Goal: Task Accomplishment & Management: Complete application form

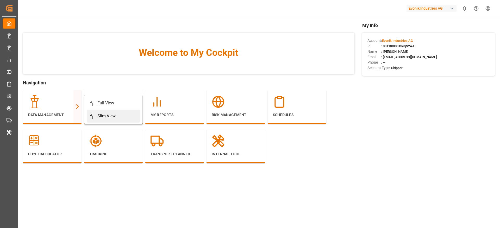
click at [93, 113] on link "Slim View" at bounding box center [113, 116] width 53 height 13
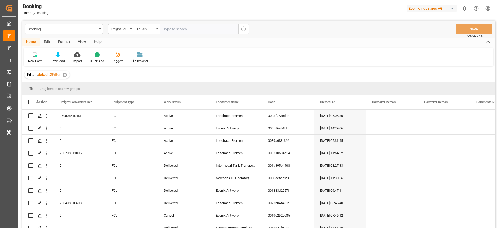
click at [64, 46] on div "Format" at bounding box center [64, 42] width 20 height 9
click at [33, 59] on div "Filter Rows" at bounding box center [35, 61] width 15 height 5
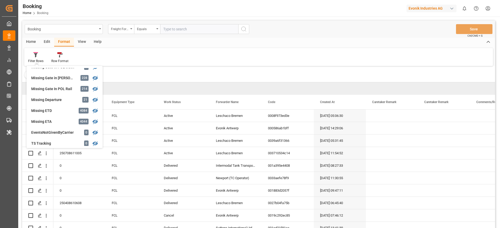
scroll to position [117, 0]
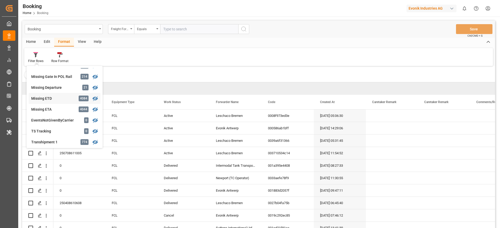
click at [52, 99] on div "Missing ETD" at bounding box center [54, 98] width 46 height 5
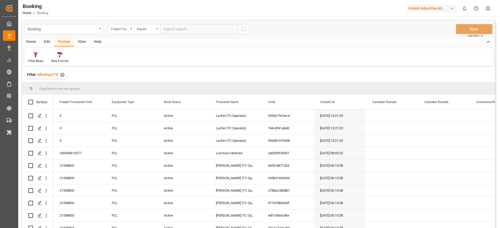
click at [81, 37] on div "Booking Freight Forwarder's Reference No. Equals Save Ctrl/CMD + S" at bounding box center [258, 29] width 473 height 17
click at [78, 41] on div "View" at bounding box center [82, 42] width 16 height 9
click at [40, 60] on div "Default" at bounding box center [33, 57] width 18 height 11
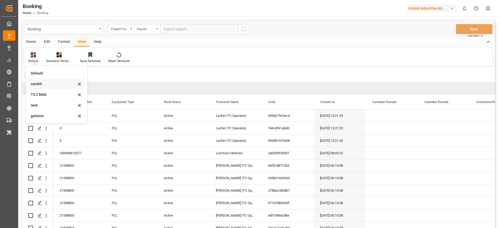
click at [45, 87] on div "varshh" at bounding box center [56, 84] width 57 height 11
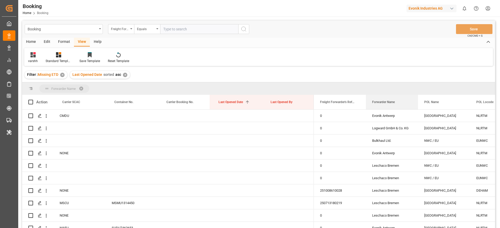
drag, startPoint x: 393, startPoint y: 106, endPoint x: 393, endPoint y: 85, distance: 21.6
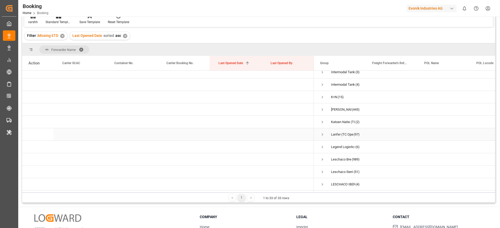
scroll to position [156, 0]
click at [323, 119] on span "Press SPACE to select this row." at bounding box center [322, 120] width 5 height 5
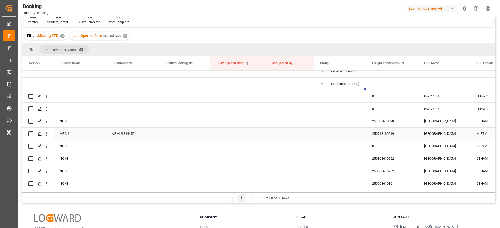
scroll to position [195, 0]
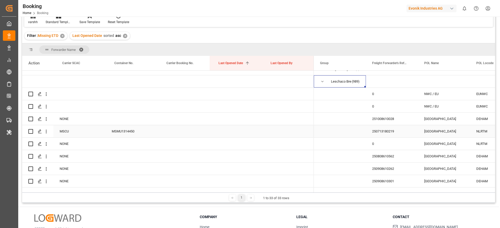
click at [397, 120] on div "251008610028" at bounding box center [392, 119] width 52 height 12
click at [46, 123] on button "open menu" at bounding box center [45, 119] width 5 height 10
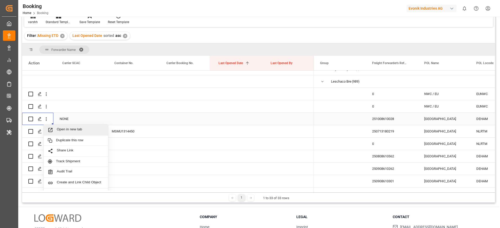
click at [58, 129] on span "Open in new tab" at bounding box center [80, 129] width 47 height 5
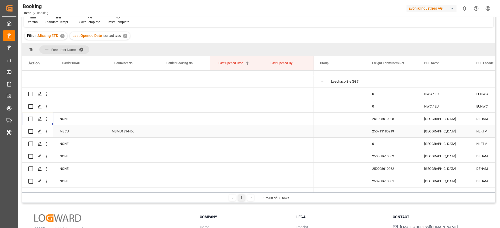
click at [385, 131] on div "250713180219" at bounding box center [392, 131] width 52 height 12
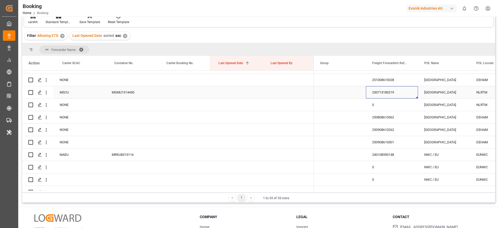
click at [377, 118] on div "250808610562" at bounding box center [392, 117] width 52 height 12
click at [46, 119] on icon "open menu" at bounding box center [46, 118] width 1 height 4
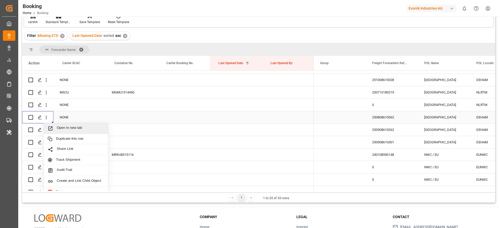
click at [54, 125] on div "Open in new tab" at bounding box center [76, 128] width 64 height 11
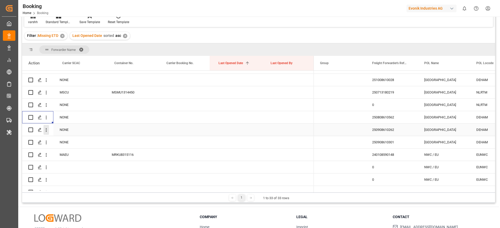
click at [46, 130] on icon "open menu" at bounding box center [46, 131] width 1 height 4
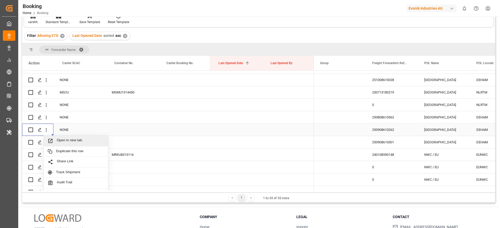
click at [59, 141] on span "Open in new tab" at bounding box center [80, 140] width 47 height 5
click at [48, 131] on icon "open menu" at bounding box center [45, 129] width 5 height 5
click at [61, 140] on span "Open in new tab" at bounding box center [80, 140] width 47 height 5
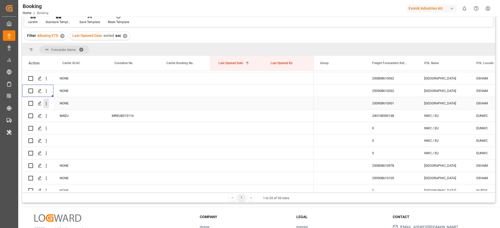
click at [46, 106] on button "open menu" at bounding box center [45, 104] width 5 height 10
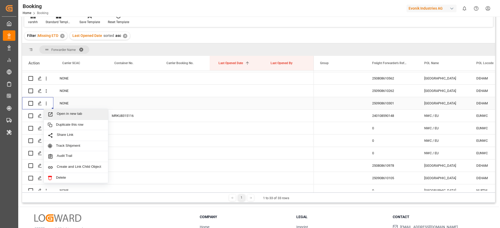
click at [55, 110] on div "Open in new tab" at bounding box center [76, 114] width 64 height 11
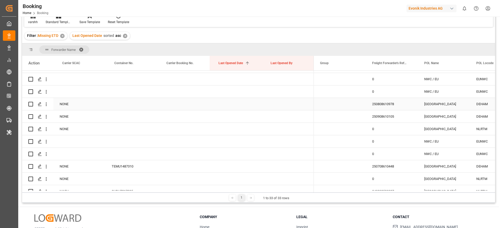
scroll to position [351, 0]
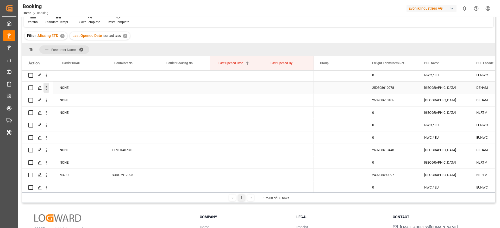
click at [47, 90] on icon "open menu" at bounding box center [45, 87] width 5 height 5
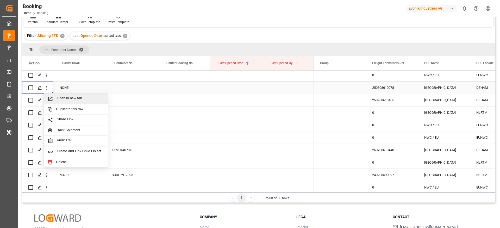
click at [58, 94] on div "Open in new tab" at bounding box center [76, 99] width 64 height 11
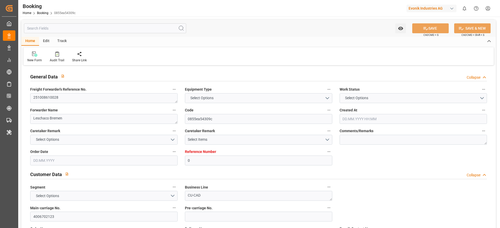
type input "0"
type input "Dummy"
type input "Dummy Carrier"
type input "DEHAM"
type input "USHOU"
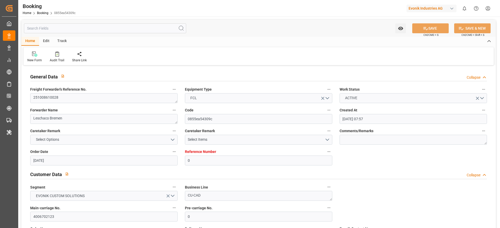
type input "19.08.2025 07:57"
type input "[DATE]"
type input "03.11.2025"
type input "18.09.2025"
click at [50, 101] on textarea "251008610028" at bounding box center [103, 98] width 147 height 10
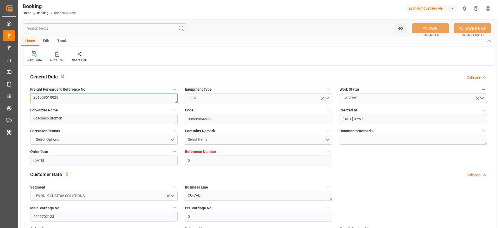
click at [50, 101] on textarea "251008610028" at bounding box center [103, 98] width 147 height 10
type input "0"
type input "Dummy"
type input "Dummy Carrier"
type input "DEHAM"
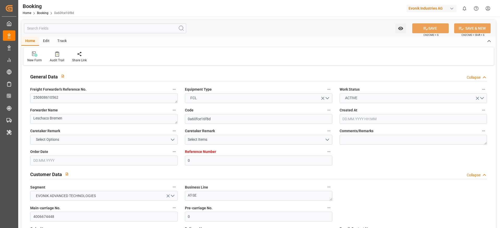
type input "CNSHA"
type input "24.07.2025 11:44"
type input "[DATE]"
type input "20.10.2025"
type input "25.08.2025"
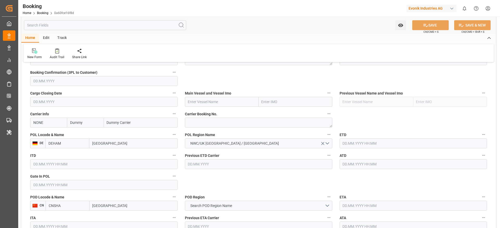
scroll to position [352, 0]
click at [202, 125] on textarea at bounding box center [258, 124] width 147 height 10
paste textarea "6425438590"
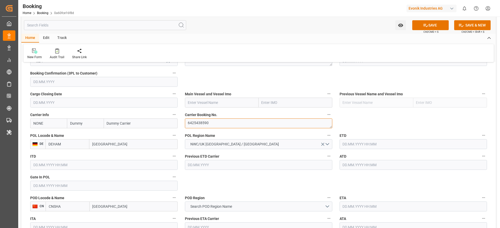
click at [199, 123] on textarea "6425438590" at bounding box center [258, 124] width 147 height 10
type textarea "6425438590"
click at [211, 171] on div "Previous ETD Carrier" at bounding box center [258, 161] width 155 height 21
click at [202, 102] on input "text" at bounding box center [222, 103] width 74 height 10
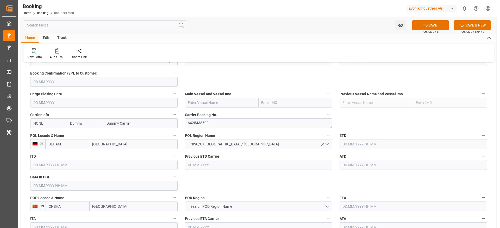
paste input "COSCO SHIPPING ARIES"
click at [230, 113] on span "COSCO Shipping Aries - 9783497" at bounding box center [214, 114] width 53 height 4
type input "COSCO Shipping Aries"
type input "9783497"
type input "COSCO Shipping Aries"
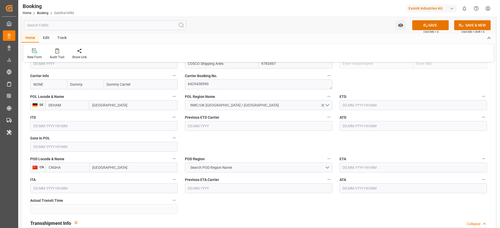
click at [143, 166] on input "Shanghai" at bounding box center [134, 168] width 88 height 10
type input "Shanghai"
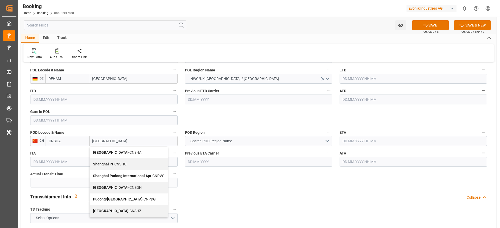
scroll to position [430, 0]
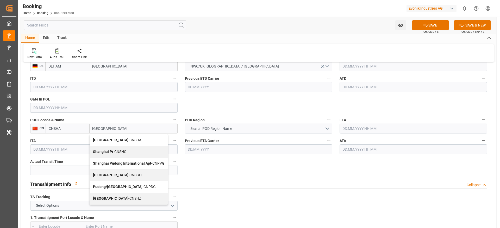
click at [136, 176] on div "Shanghai - CNSGH" at bounding box center [129, 176] width 78 height 12
type input "CNSGH"
type input "Shanghai"
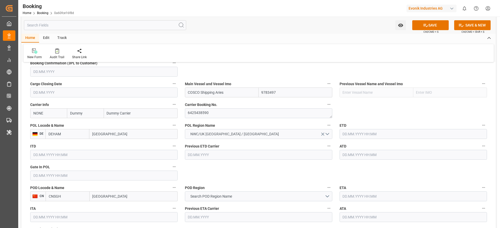
scroll to position [352, 0]
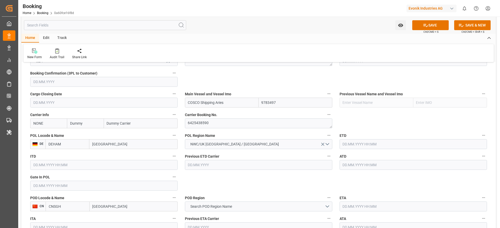
click at [365, 149] on input "text" at bounding box center [412, 144] width 147 height 10
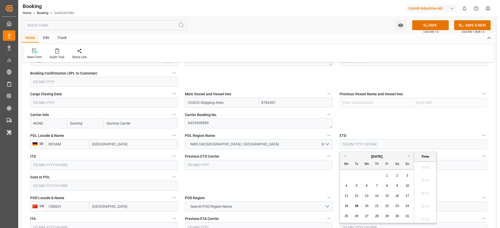
scroll to position [900, 0]
click at [410, 157] on button "Next Month" at bounding box center [409, 156] width 3 height 3
click at [375, 175] on div "4" at bounding box center [376, 176] width 7 height 6
type input "04.09.2025 00:00"
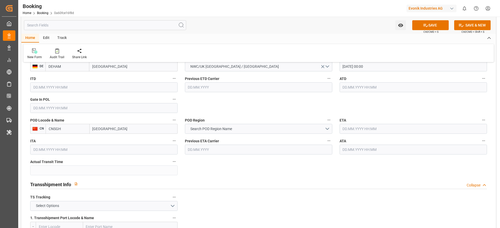
scroll to position [430, 0]
click at [349, 129] on input "text" at bounding box center [412, 129] width 147 height 10
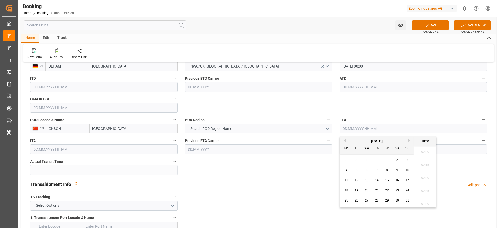
scroll to position [900, 0]
click at [409, 141] on button "Next Month" at bounding box center [409, 140] width 3 height 3
click at [356, 180] on span "14" at bounding box center [355, 181] width 3 height 4
type input "14.10.2025 00:00"
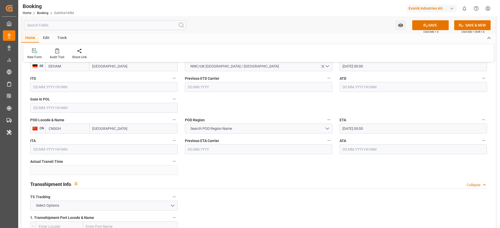
click at [212, 129] on span "Search POD Region Name" at bounding box center [211, 128] width 47 height 5
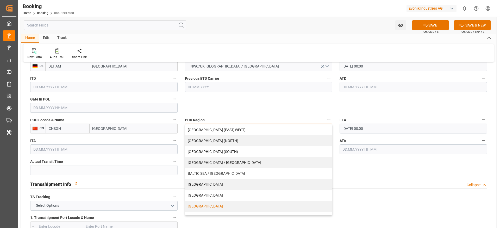
click at [210, 205] on div "CHINA" at bounding box center [258, 206] width 147 height 11
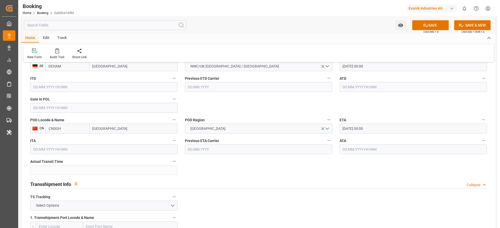
click at [114, 204] on button "Select Options" at bounding box center [103, 206] width 147 height 10
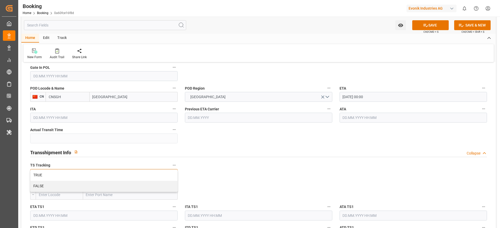
scroll to position [469, 0]
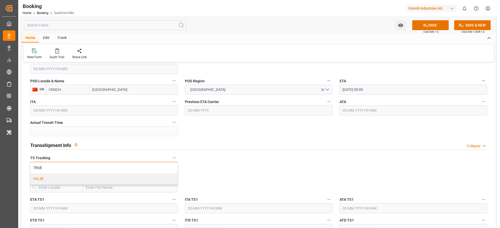
click at [87, 176] on div "FALSE" at bounding box center [103, 179] width 147 height 11
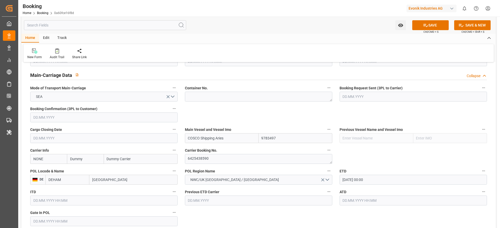
scroll to position [352, 0]
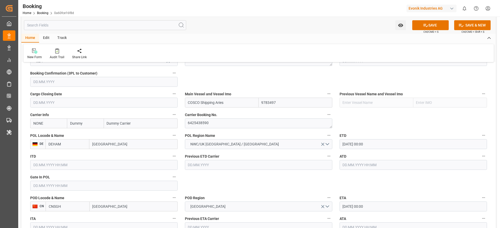
click at [40, 124] on input "NONE" at bounding box center [48, 124] width 37 height 10
click at [39, 133] on b "COSU" at bounding box center [39, 135] width 10 height 4
type input "COSU"
type input "Cosco"
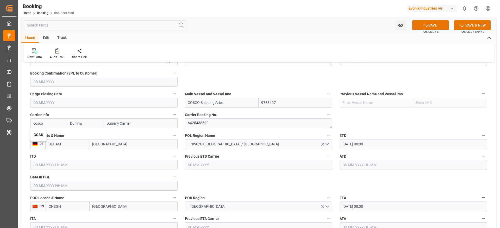
type input "COSCO Shipping Co. Ltd."
type input "COSU"
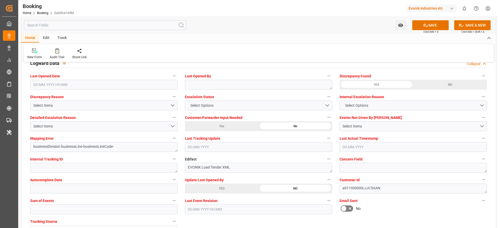
scroll to position [937, 0]
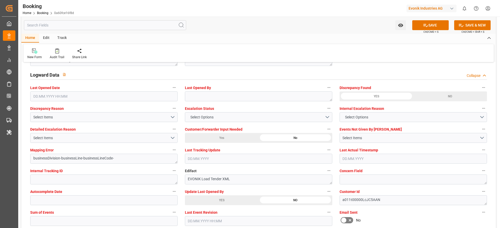
click at [420, 30] on button "SAVE" at bounding box center [430, 25] width 36 height 10
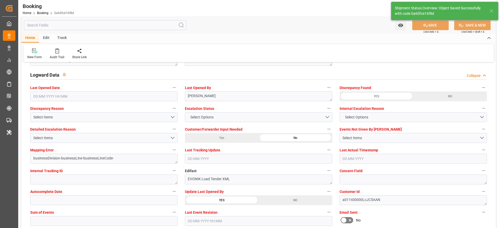
type textarea "NWC/UK North West Continent / UK_CNSGH_COSU_AT-SE"
type textarea "[PERSON_NAME]"
type textarea "Pod-PodRegionName-businessDivision-businessLine-"
type input "04.09.2025 00:00"
type input "14.10.2025 00:00"
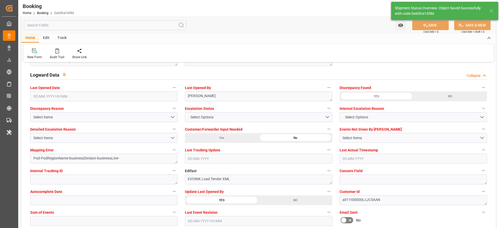
type input "19.08.2025 12:17"
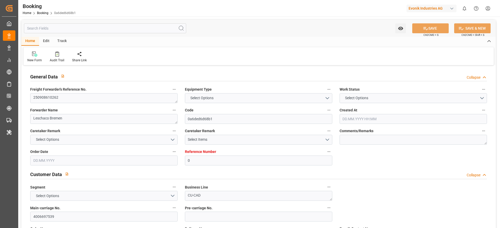
type input "0"
type input "Dummy"
type input "Dummy Carrier"
type input "DEHAM"
type input "USNYC"
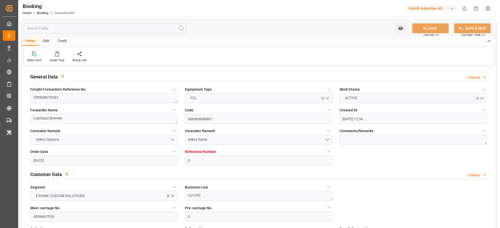
type input "14.08.2025 12:34"
type input "[DATE]"
type input "09.10.2025"
type input "12.09.2025"
click at [63, 97] on textarea "250908610262" at bounding box center [103, 98] width 147 height 10
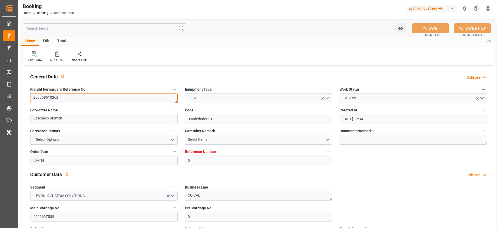
click at [63, 97] on textarea "250908610262" at bounding box center [103, 98] width 147 height 10
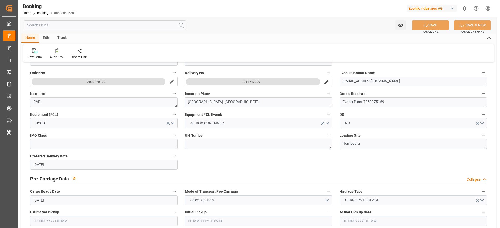
scroll to position [195, 0]
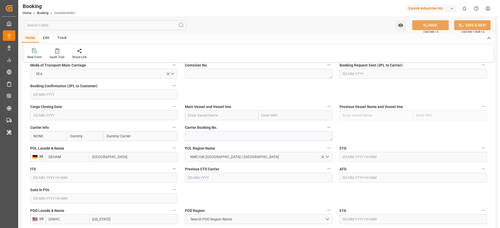
scroll to position [351, 0]
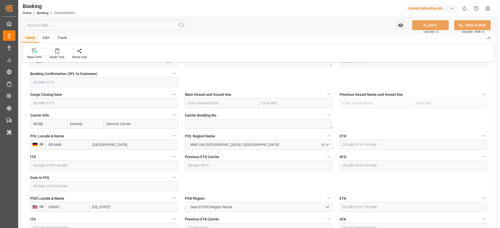
click at [32, 126] on input "NONE" at bounding box center [48, 124] width 37 height 10
click at [35, 134] on b "CMDU" at bounding box center [39, 135] width 10 height 4
type input "CMDU"
type input "CMACGM"
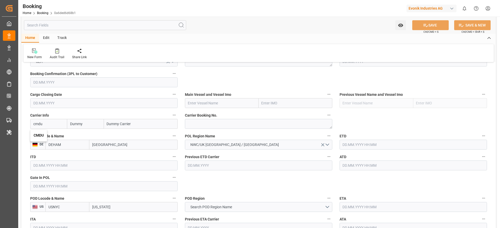
type input "CMA CGM Group"
type input "CMDU"
click at [215, 129] on textarea at bounding box center [258, 124] width 147 height 10
paste textarea "HBG2025898"
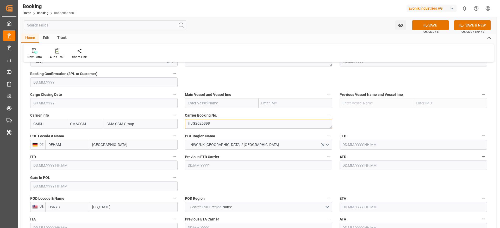
click at [203, 127] on textarea "HBG2025898" at bounding box center [258, 124] width 147 height 10
type textarea "HBG2025898"
click at [103, 146] on input "[GEOGRAPHIC_DATA]" at bounding box center [133, 145] width 88 height 10
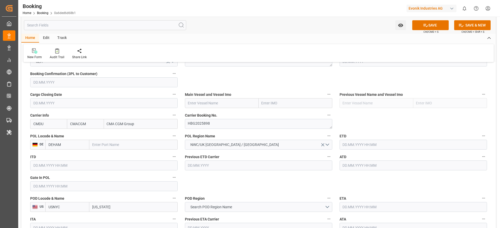
paste input "BREMERHAVEN"
type input "BREMERHAVEN"
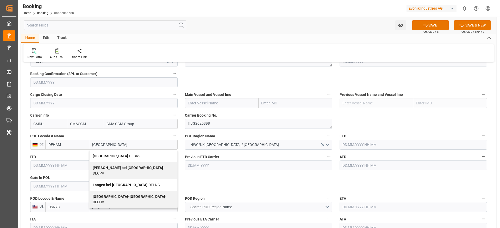
click at [122, 159] on div "Bremerhaven - DEBRV" at bounding box center [134, 157] width 88 height 12
type input "DEBRV"
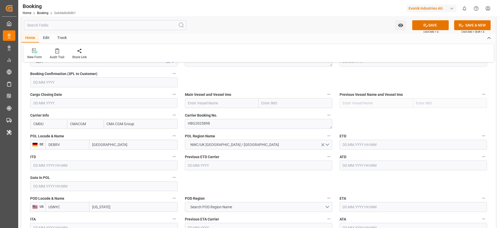
type input "[GEOGRAPHIC_DATA]"
drag, startPoint x: 92, startPoint y: 209, endPoint x: 112, endPoint y: 208, distance: 20.3
click at [112, 208] on input "[US_STATE]" at bounding box center [133, 207] width 88 height 10
paste input "NORFOLK"
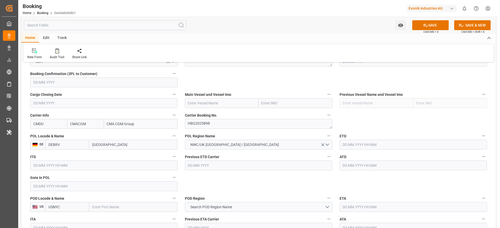
type input "NORFOLK"
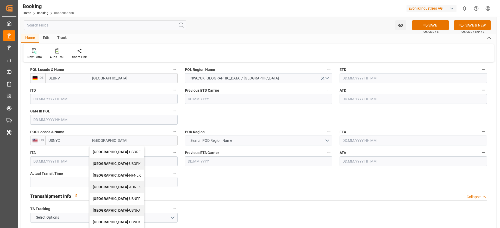
scroll to position [429, 0]
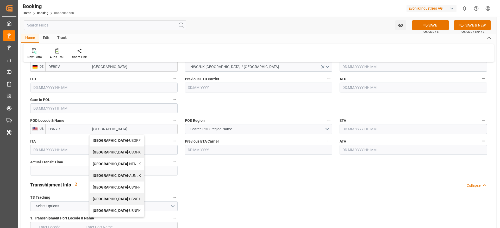
click at [121, 139] on div "Norfolk - USORF" at bounding box center [117, 141] width 54 height 12
type input "USORF"
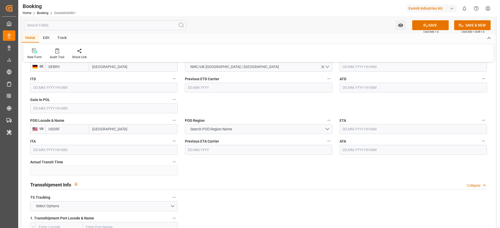
type input "[GEOGRAPHIC_DATA]"
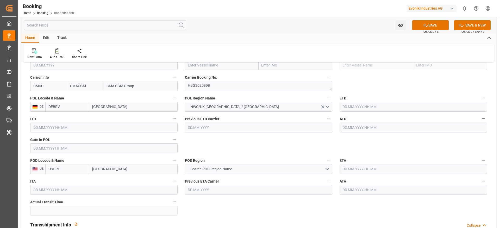
scroll to position [351, 0]
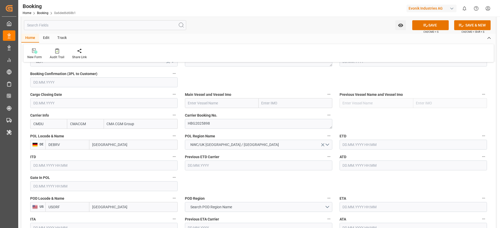
click at [189, 101] on input "text" at bounding box center [222, 103] width 74 height 10
paste input "APL [GEOGRAPHIC_DATA]"
type input "APL [GEOGRAPHIC_DATA]"
click at [205, 114] on b "APL [GEOGRAPHIC_DATA]" at bounding box center [209, 115] width 43 height 4
type input "9461881"
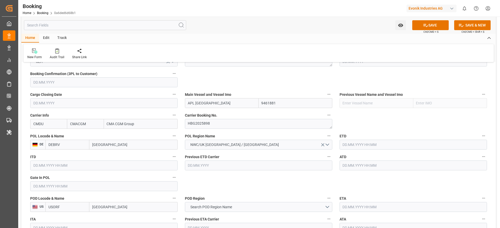
type input "APL [GEOGRAPHIC_DATA]"
click at [356, 149] on input "text" at bounding box center [412, 145] width 147 height 10
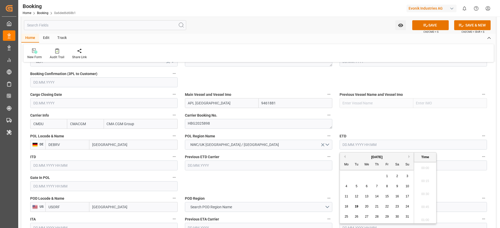
scroll to position [900, 0]
click at [410, 157] on button "Next Month" at bounding box center [409, 156] width 3 height 3
click at [407, 199] on div "21" at bounding box center [407, 197] width 7 height 6
type input "21.09.2025 00:00"
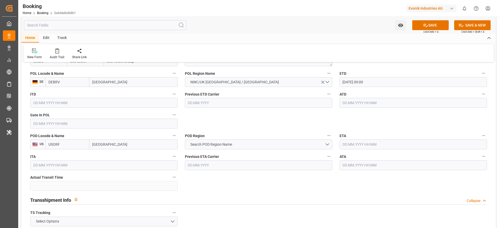
scroll to position [429, 0]
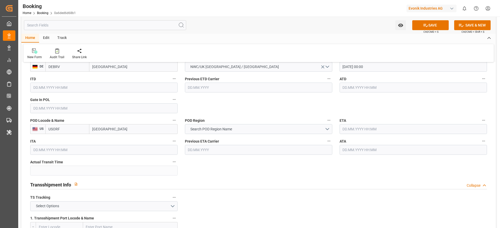
click at [355, 132] on input "text" at bounding box center [412, 129] width 147 height 10
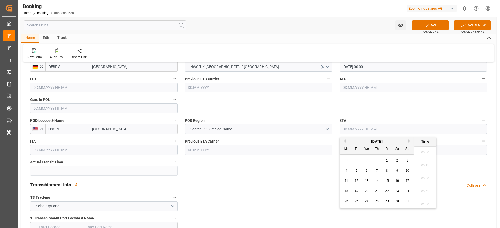
scroll to position [900, 0]
click at [410, 141] on button "Next Month" at bounding box center [409, 141] width 3 height 3
click at [408, 162] on div "5" at bounding box center [407, 161] width 7 height 6
type input "05.10.2025 00:00"
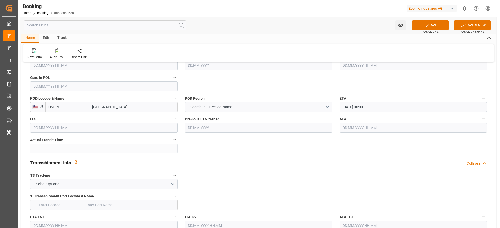
scroll to position [507, 0]
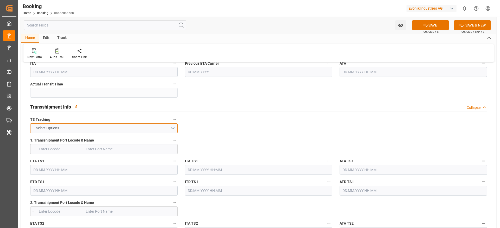
click at [105, 129] on button "Select Options" at bounding box center [103, 129] width 147 height 10
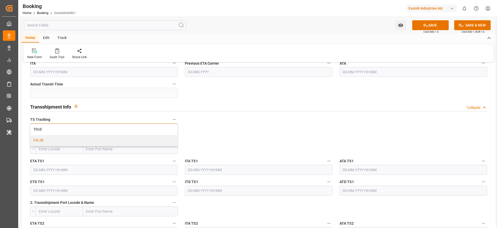
click at [101, 141] on div "FALSE" at bounding box center [103, 140] width 147 height 11
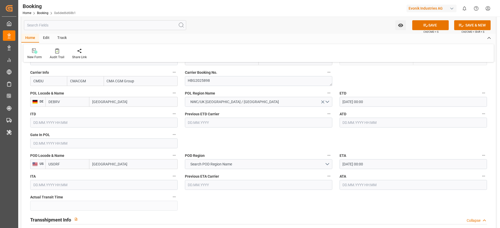
scroll to position [390, 0]
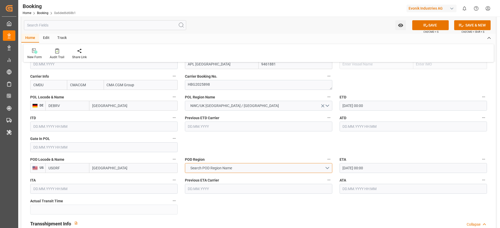
click at [231, 171] on button "Search POD Region Name" at bounding box center [258, 168] width 147 height 10
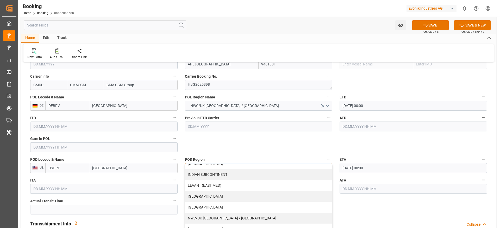
scroll to position [106, 0]
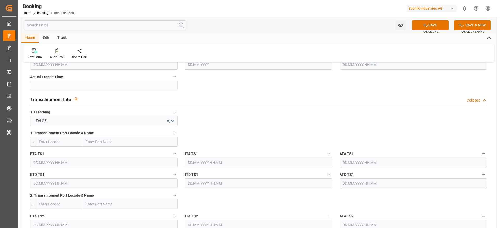
scroll to position [468, 0]
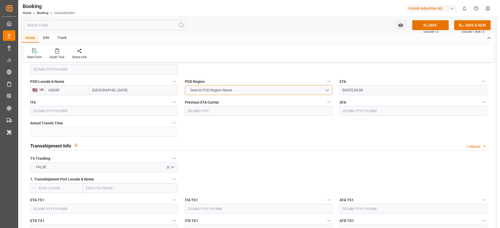
click at [227, 89] on span "Search POD Region Name" at bounding box center [211, 90] width 47 height 5
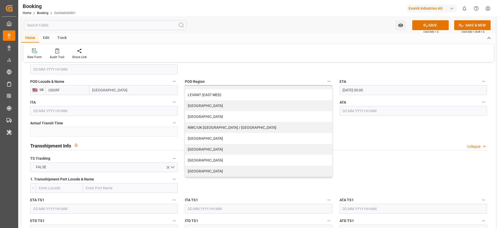
scroll to position [507, 0]
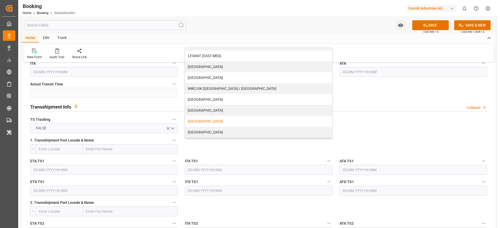
click at [222, 119] on div "[GEOGRAPHIC_DATA]" at bounding box center [258, 121] width 147 height 11
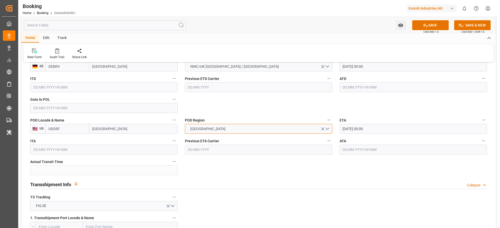
scroll to position [429, 0]
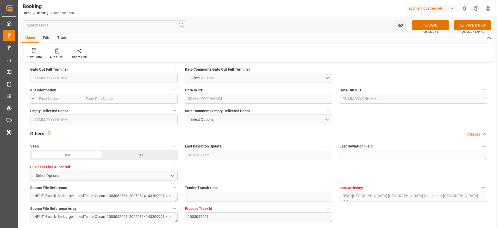
scroll to position [742, 0]
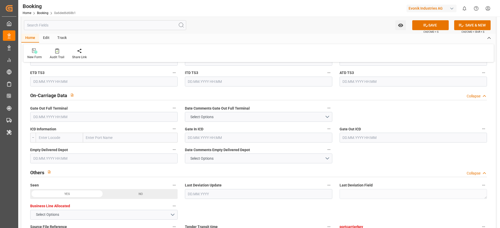
click at [85, 141] on input "text" at bounding box center [130, 138] width 94 height 10
paste input "CHICAGO"
type input "CHICAGO"
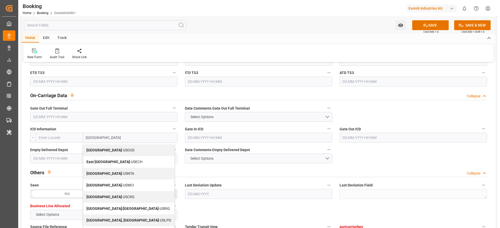
scroll to position [0, 0]
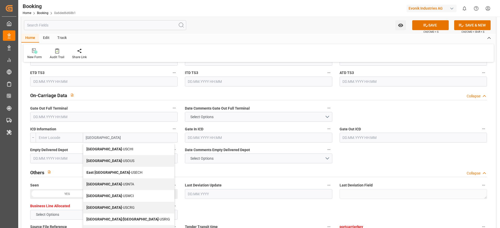
click at [114, 149] on div "Chicago - USCHI" at bounding box center [128, 150] width 91 height 12
type input "USCHI"
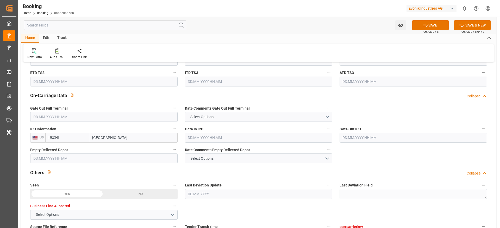
type input "Chicago"
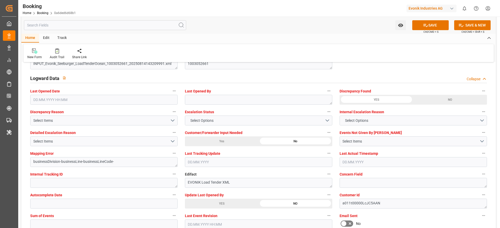
scroll to position [1015, 0]
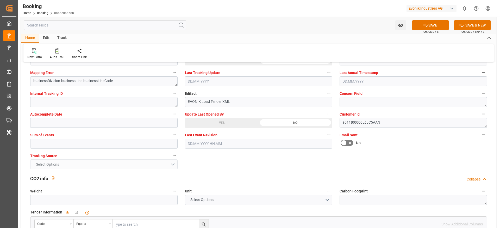
click at [433, 21] on button "SAVE" at bounding box center [430, 25] width 36 height 10
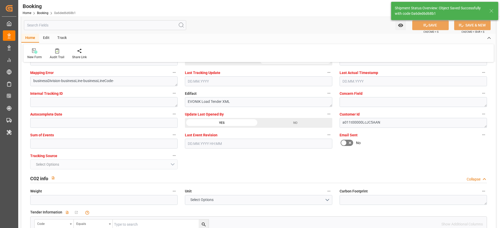
type textarea "NWC/UK North West Continent / UK_USORF_CMDU_CU-CAD"
type textarea "varshini suresh"
type textarea "businessDivision-businessLine-"
type input "21.09.2025 00:00"
type input "05.10.2025 00:00"
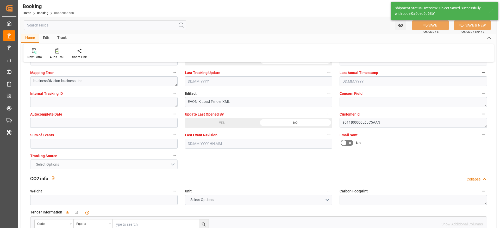
type input "19.08.2025 12:21"
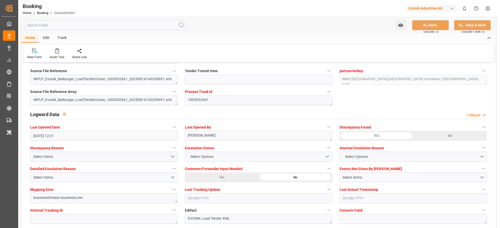
scroll to position [859, 0]
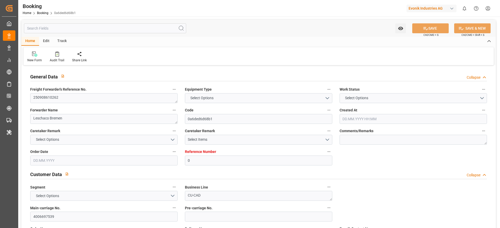
type input "0"
type input "9461881"
type input "CMACGM"
type input "CMA CGM Group"
type input "DEBRV"
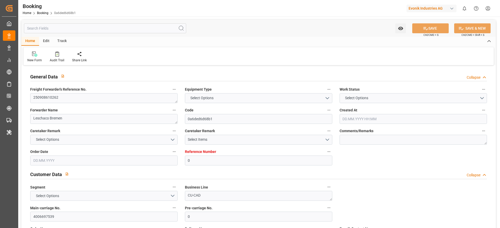
type input "USORF"
type input "USCHI"
type input "[DATE] 12:34"
type input "[DATE]"
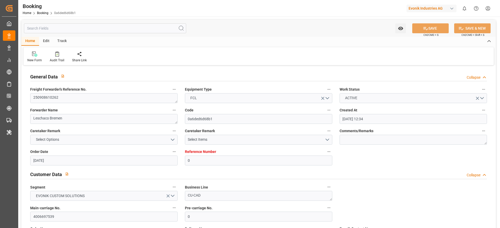
type input "[DATE]"
type input "21.09.2025 00:00"
type input "05.10.2025 00:00"
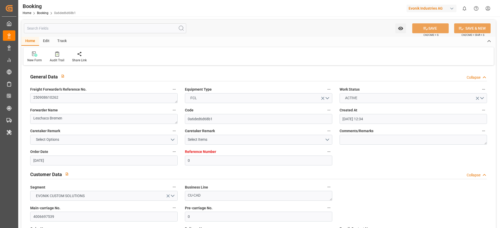
type input "19.08.2025 12:21"
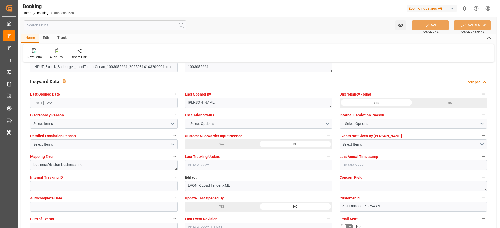
scroll to position [937, 0]
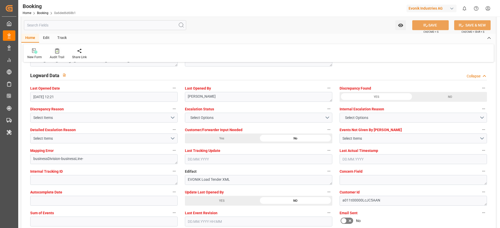
click at [61, 50] on div at bounding box center [57, 50] width 15 height 5
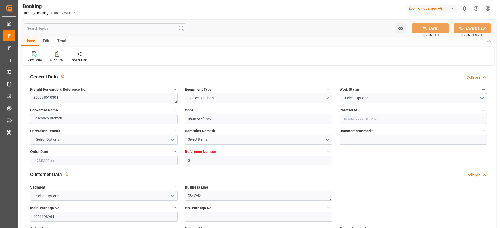
type input "0"
type input "Dummy"
type input "Dummy Carrier"
type input "DEHAM"
type input "CNSHA"
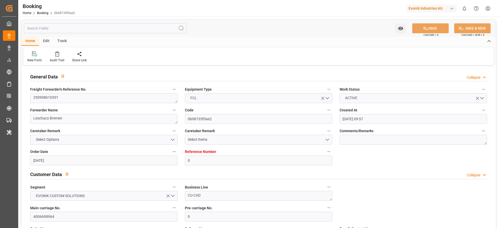
type input "[DATE] 09:57"
type input "[DATE]"
click at [66, 96] on textarea "250908610301" at bounding box center [103, 98] width 147 height 10
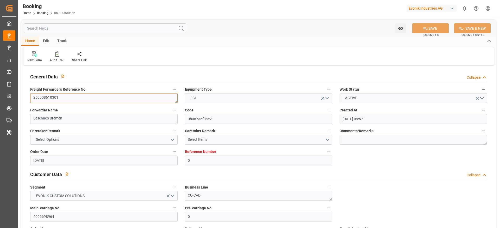
click at [66, 96] on textarea "250908610301" at bounding box center [103, 98] width 147 height 10
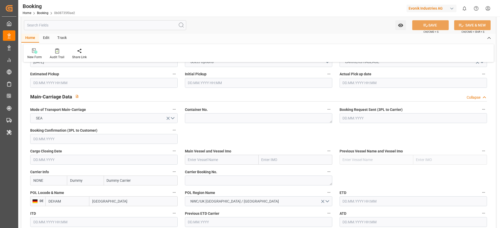
scroll to position [312, 0]
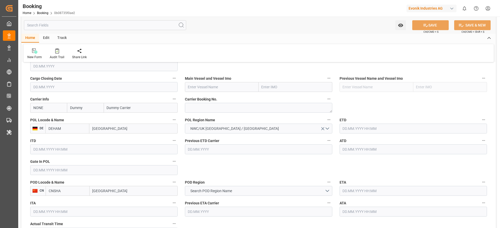
scroll to position [351, 0]
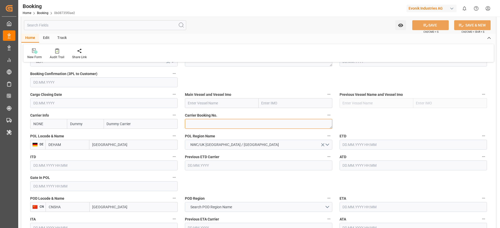
click at [192, 126] on textarea at bounding box center [258, 124] width 147 height 10
paste textarea "6427842920"
type textarea "6427842920"
click at [46, 126] on input "NONE" at bounding box center [48, 124] width 37 height 10
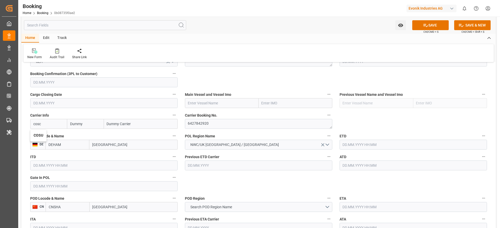
click at [43, 133] on b "COSU" at bounding box center [39, 135] width 10 height 4
type input "COSU"
type input "Cosco"
type input "COSCO Shipping Co. Ltd."
type input "COSU"
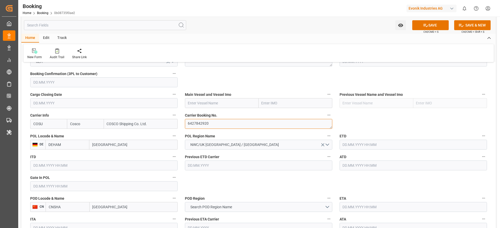
click at [196, 123] on textarea "6427842920" at bounding box center [258, 124] width 147 height 10
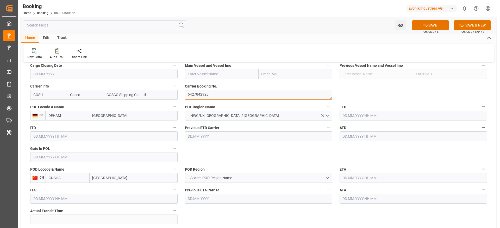
scroll to position [390, 0]
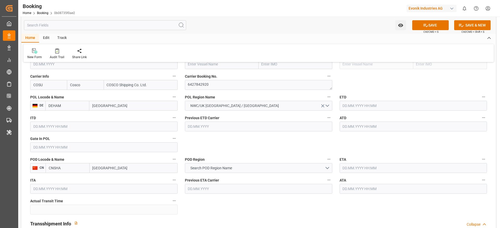
click at [199, 133] on div "Previous ETD Carrier" at bounding box center [258, 123] width 155 height 21
click at [117, 166] on input "Shanghai" at bounding box center [134, 168] width 88 height 10
type input "Shanghai"
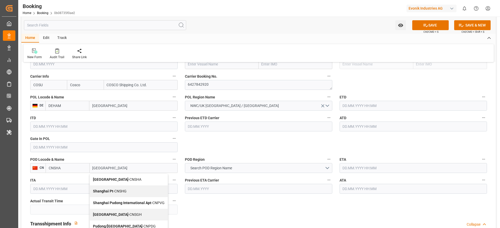
click at [131, 211] on div "Shanghai - CNSGH" at bounding box center [129, 215] width 78 height 12
type input "CNSGH"
type input "Shanghai"
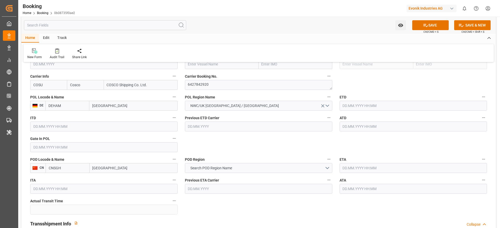
click at [198, 68] on input "text" at bounding box center [222, 64] width 74 height 10
paste input "COSCO SHIPPING LEO"
type input "COSCO SHIPPING LEO"
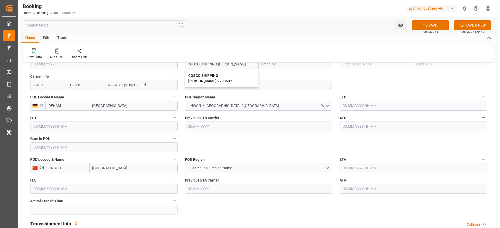
click at [212, 74] on b "COSCO SHIPPING LEO" at bounding box center [203, 79] width 30 height 10
type input "9783502"
type input "COSCO SHIPPING LEO"
click at [354, 109] on input "text" at bounding box center [412, 106] width 147 height 10
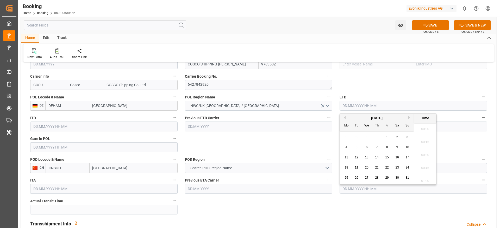
scroll to position [900, 0]
click at [409, 118] on button "Next Month" at bounding box center [409, 117] width 3 height 3
click at [367, 157] on span "17" at bounding box center [366, 158] width 3 height 4
type input "17.09.2025 00:00"
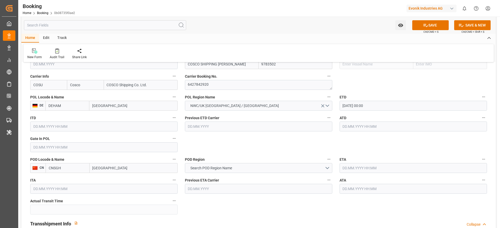
click at [359, 169] on input "text" at bounding box center [412, 168] width 147 height 10
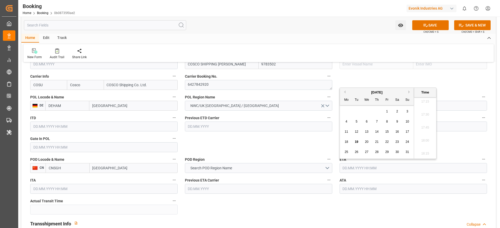
click at [409, 92] on button "Next Month" at bounding box center [409, 92] width 3 height 3
click at [398, 133] on span "18" at bounding box center [396, 132] width 3 height 4
type input "18.10.2025 00:00"
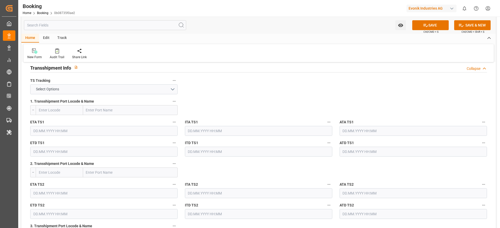
scroll to position [507, 0]
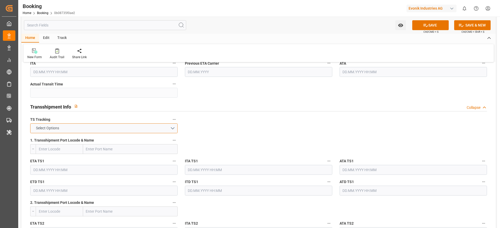
click at [165, 132] on button "Select Options" at bounding box center [103, 129] width 147 height 10
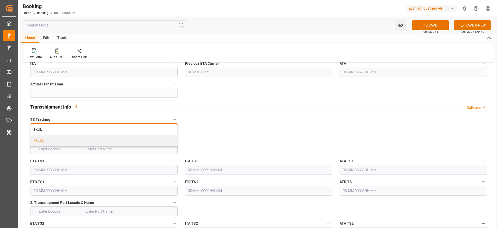
click at [162, 141] on div "FALSE" at bounding box center [103, 140] width 147 height 11
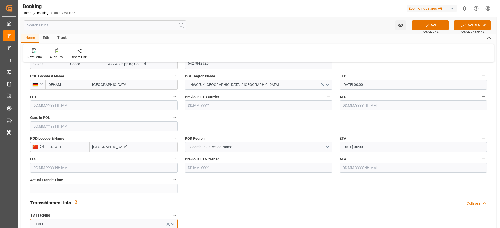
scroll to position [429, 0]
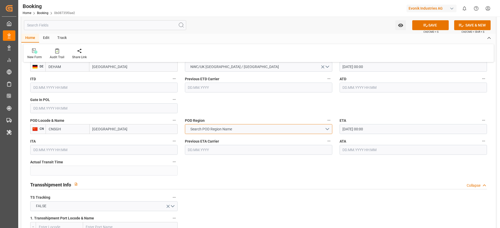
click at [235, 131] on button "Search POD Region Name" at bounding box center [258, 129] width 147 height 10
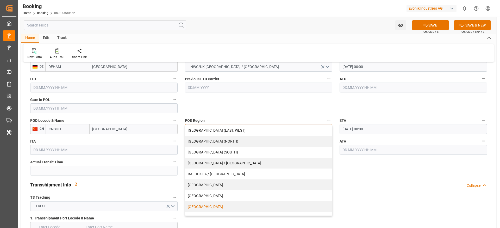
click at [206, 211] on div "CHINA" at bounding box center [258, 207] width 147 height 11
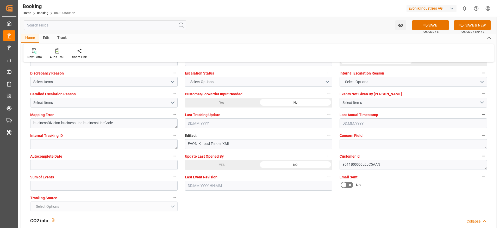
scroll to position [976, 0]
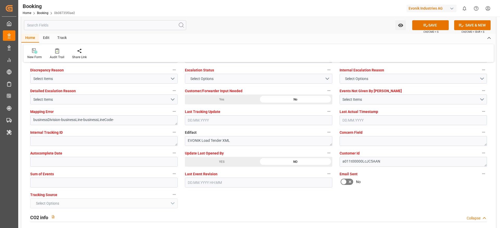
click at [420, 23] on button "SAVE" at bounding box center [430, 25] width 36 height 10
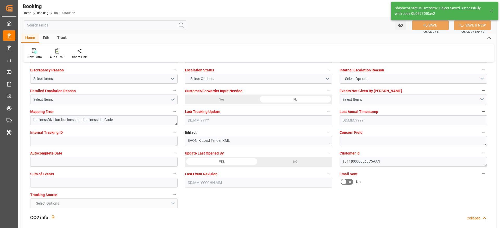
type textarea "NWC/UK North West Continent / UK_CNSGH_COSU_CU-CAD"
type textarea "varshini suresh"
type textarea "Pod-PodRegionName-businessDivision-businessLine-"
type input "17.09.2025 00:00"
type input "18.10.2025 00:00"
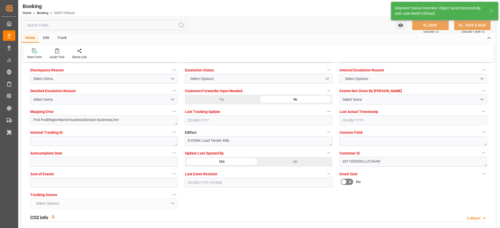
type input "19.08.2025 12:24"
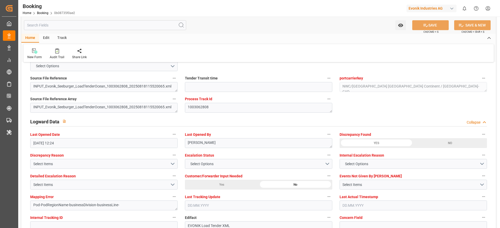
scroll to position [898, 0]
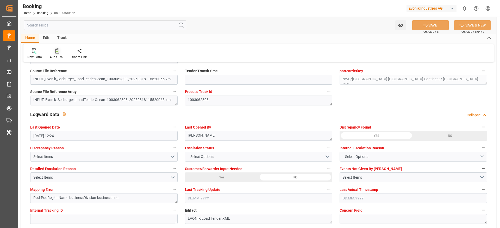
click at [51, 53] on div at bounding box center [57, 50] width 15 height 5
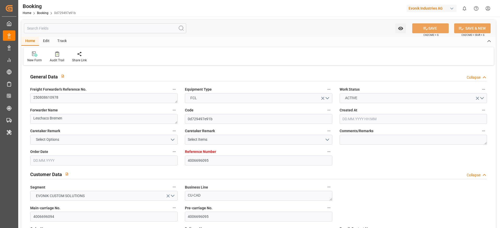
type input "4006696095"
type input "Dummy"
type input "Dummy Carrier"
type input "DEHAM"
type input "AEJEA"
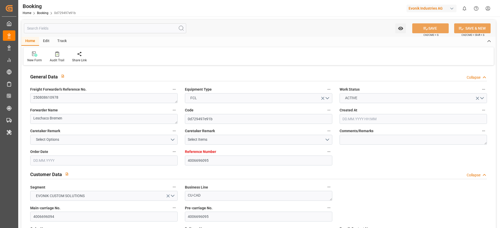
type input "[DATE] 14:06"
type input "[DATE]"
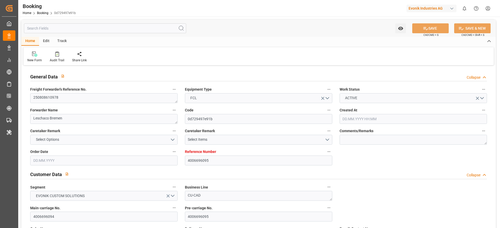
type input "[DATE] 12:13"
click at [68, 96] on textarea "250808610978" at bounding box center [103, 98] width 147 height 10
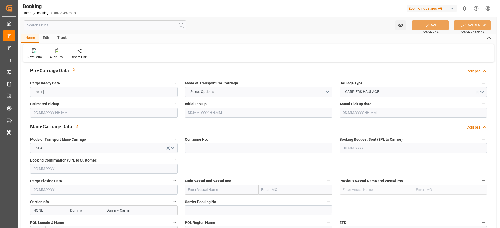
scroll to position [273, 0]
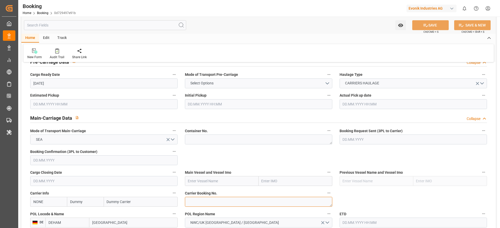
click at [197, 198] on textarea at bounding box center [258, 202] width 147 height 10
paste textarea "258297254"
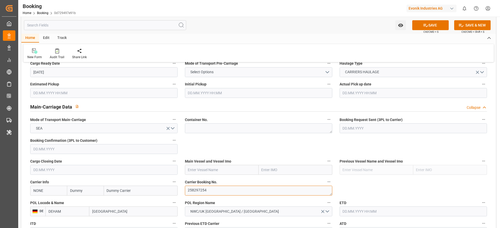
scroll to position [312, 0]
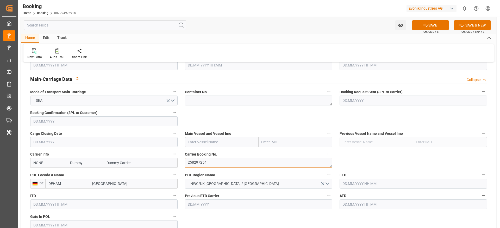
type textarea "258297254"
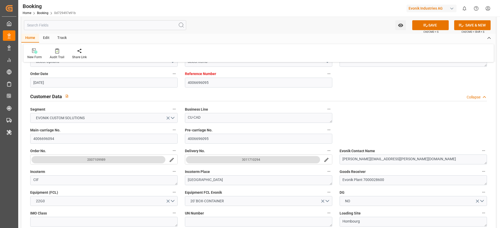
scroll to position [117, 0]
